Goal: Task Accomplishment & Management: Manage account settings

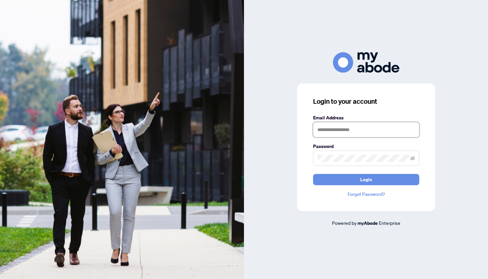
type input "**********"
click at [342, 183] on button "Login" at bounding box center [366, 179] width 106 height 11
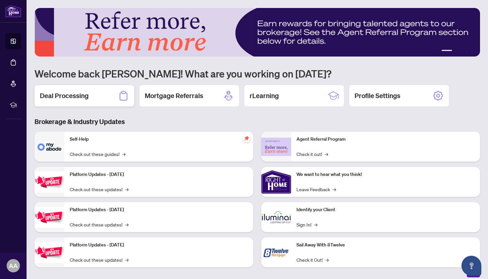
click at [119, 95] on icon at bounding box center [123, 95] width 11 height 11
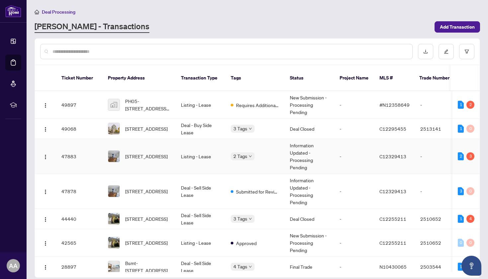
click at [214, 147] on td "Listing - Lease" at bounding box center [201, 156] width 50 height 35
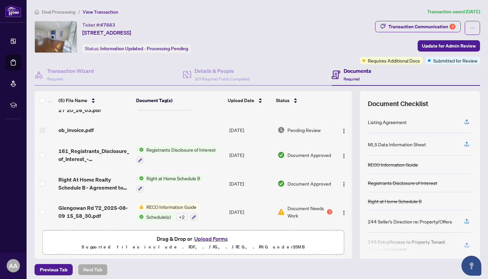
scroll to position [19, 0]
click at [193, 203] on span "RECO Information Guide" at bounding box center [171, 206] width 55 height 7
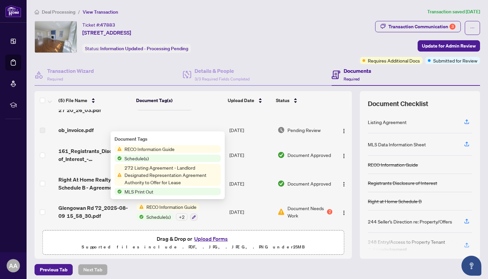
click at [290, 211] on span "Document Needs Work" at bounding box center [307, 211] width 38 height 15
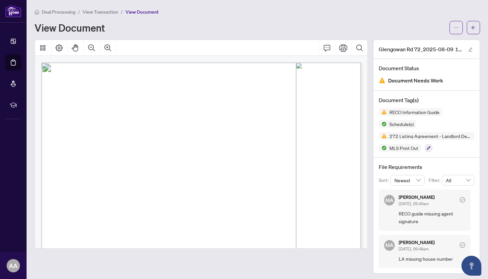
click at [97, 11] on span "View Transaction" at bounding box center [101, 12] width 36 height 6
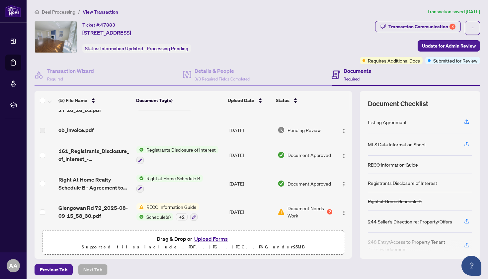
scroll to position [19, 0]
click at [191, 204] on span "RECO Information Guide" at bounding box center [171, 206] width 55 height 7
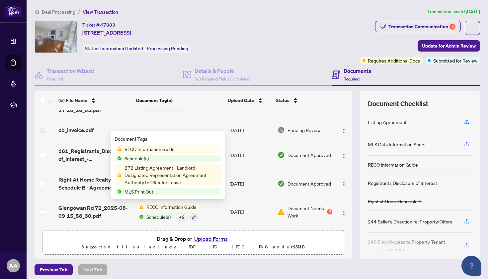
click at [185, 216] on div "+ 2" at bounding box center [182, 216] width 12 height 7
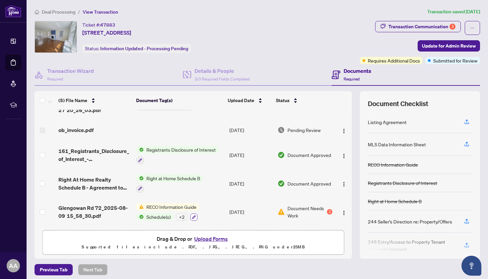
click at [193, 216] on icon "button" at bounding box center [194, 217] width 4 height 4
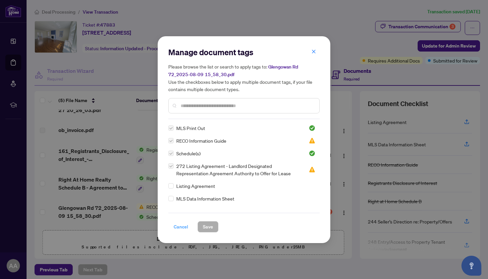
click at [181, 225] on span "Cancel" at bounding box center [181, 226] width 15 height 11
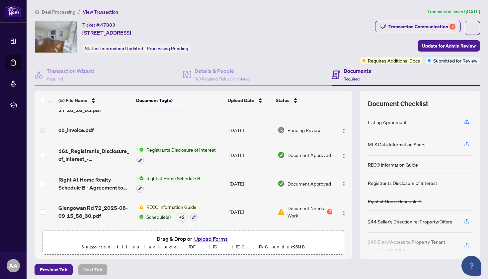
click at [317, 209] on span "Document Needs Work" at bounding box center [307, 211] width 38 height 15
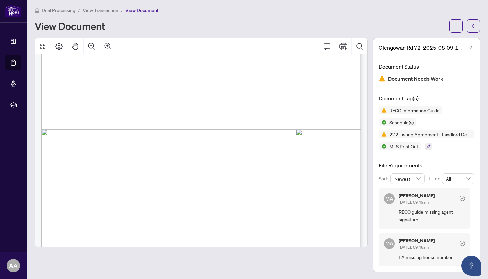
scroll to position [7163, 0]
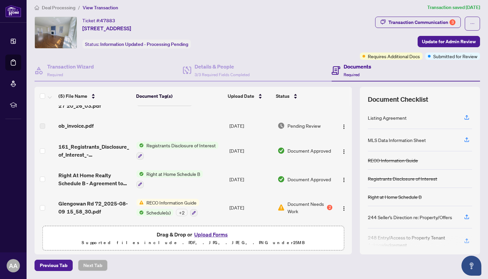
scroll to position [4, 0]
click at [345, 207] on button "button" at bounding box center [344, 207] width 11 height 11
click at [308, 204] on span "Document Needs Work" at bounding box center [307, 207] width 38 height 15
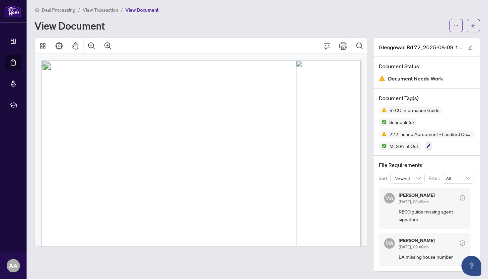
scroll to position [2, 0]
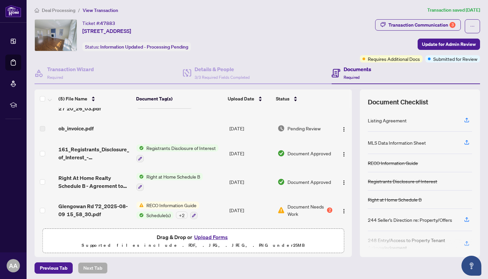
scroll to position [19, 0]
click at [216, 235] on button "Upload Forms" at bounding box center [211, 237] width 38 height 9
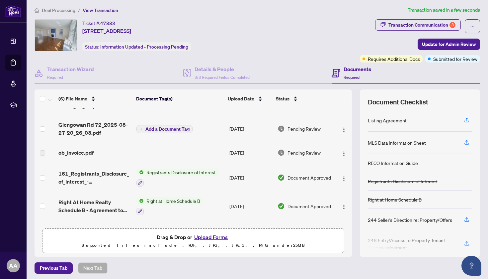
click at [175, 129] on span "Add a Document Tag" at bounding box center [168, 129] width 44 height 5
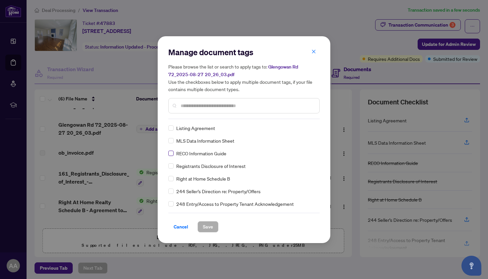
click at [173, 151] on span at bounding box center [170, 153] width 5 height 5
click at [201, 225] on button "Save" at bounding box center [208, 226] width 21 height 11
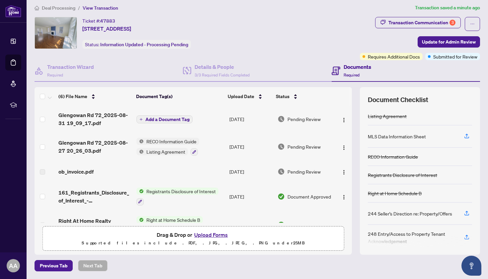
click at [187, 118] on span "Add a Document Tag" at bounding box center [168, 119] width 44 height 5
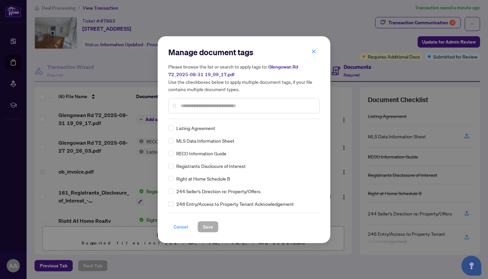
click at [187, 226] on span "Cancel" at bounding box center [181, 226] width 15 height 11
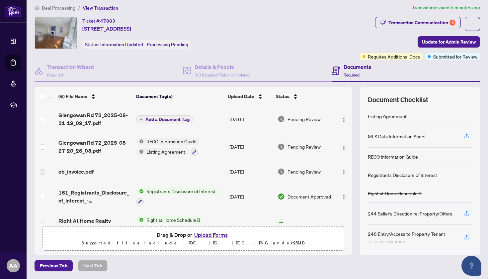
click at [177, 121] on span "Add a Document Tag" at bounding box center [168, 119] width 44 height 5
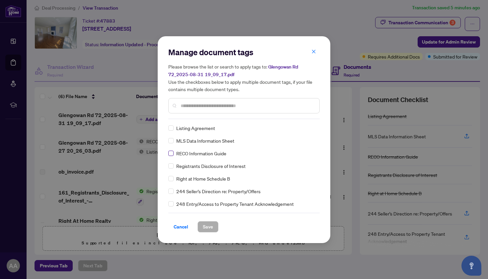
click at [171, 154] on span at bounding box center [170, 153] width 5 height 5
click at [203, 225] on span "Save" at bounding box center [208, 226] width 10 height 11
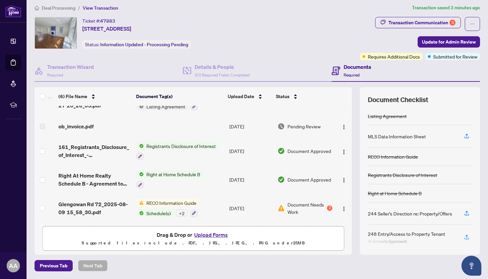
click at [54, 7] on span "Deal Processing" at bounding box center [59, 8] width 34 height 6
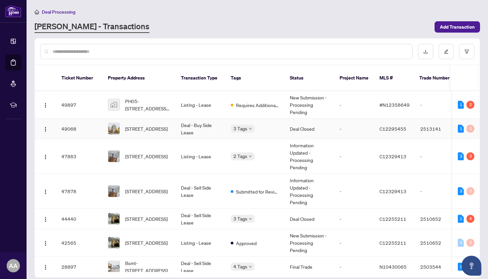
click at [386, 126] on span "C12295455" at bounding box center [393, 129] width 27 height 6
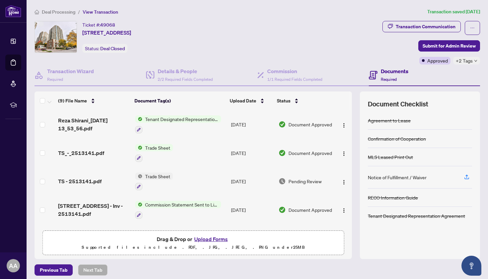
click at [65, 11] on span "Deal Processing" at bounding box center [59, 12] width 34 height 6
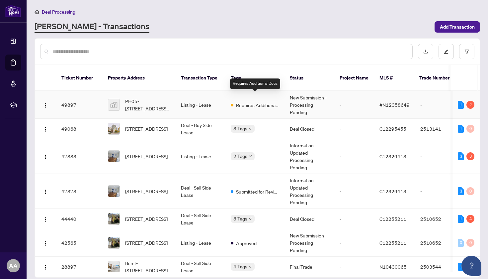
click at [263, 101] on span "Requires Additional Docs" at bounding box center [257, 104] width 43 height 7
